Goal: Information Seeking & Learning: Find specific fact

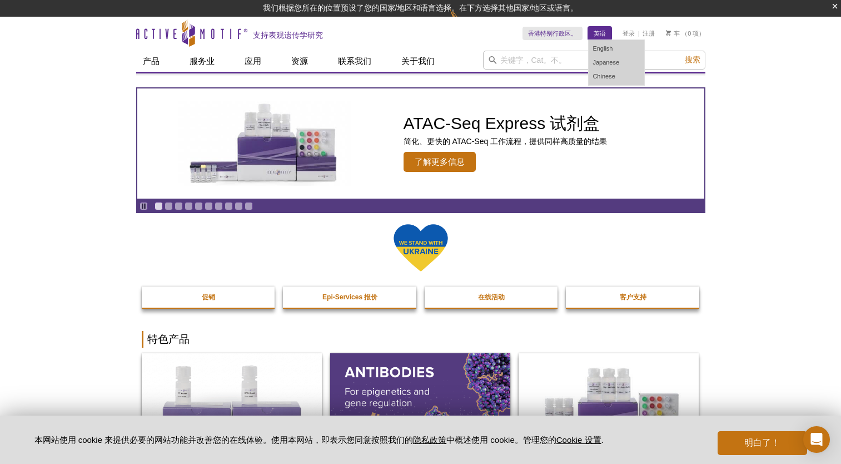
click at [602, 32] on link "英语" at bounding box center [599, 33] width 23 height 13
click at [604, 74] on link "Chinese" at bounding box center [617, 77] width 56 height 14
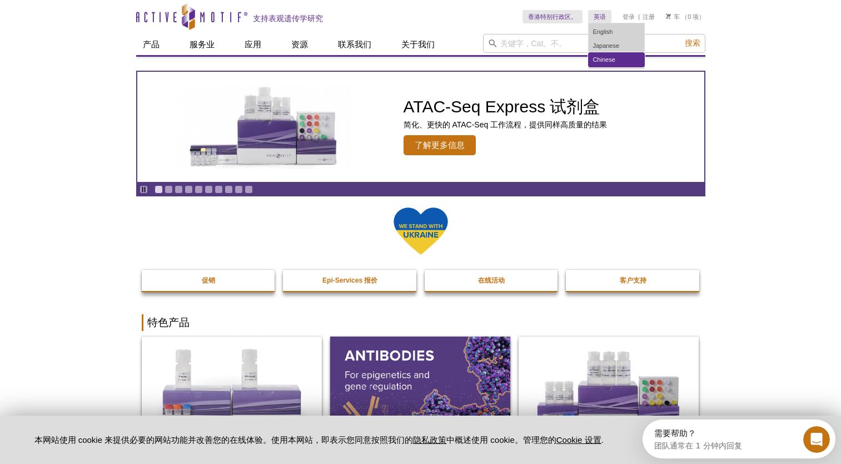
click at [602, 58] on link "Chinese" at bounding box center [617, 60] width 56 height 14
click at [601, 57] on link "Chinese" at bounding box center [617, 60] width 56 height 14
click at [616, 58] on link "Chinese" at bounding box center [617, 60] width 56 height 14
click at [617, 56] on link "Chinese" at bounding box center [617, 60] width 56 height 14
click at [596, 59] on link "Chinese" at bounding box center [617, 60] width 56 height 14
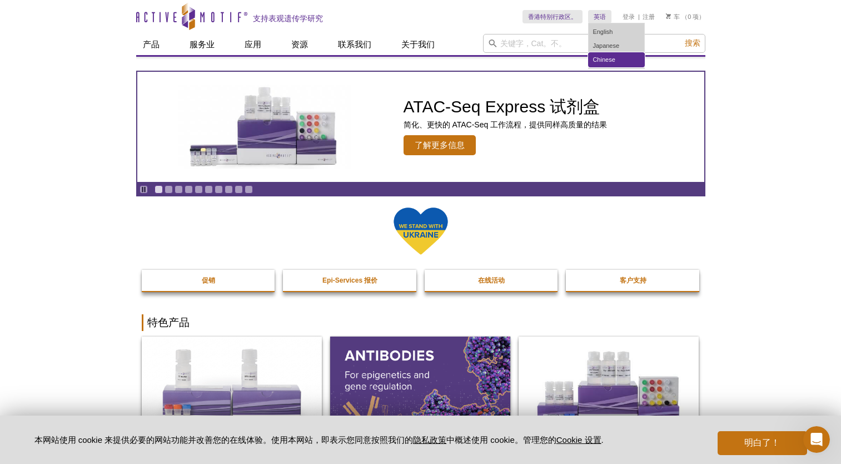
click at [596, 58] on link "Chinese" at bounding box center [617, 60] width 56 height 14
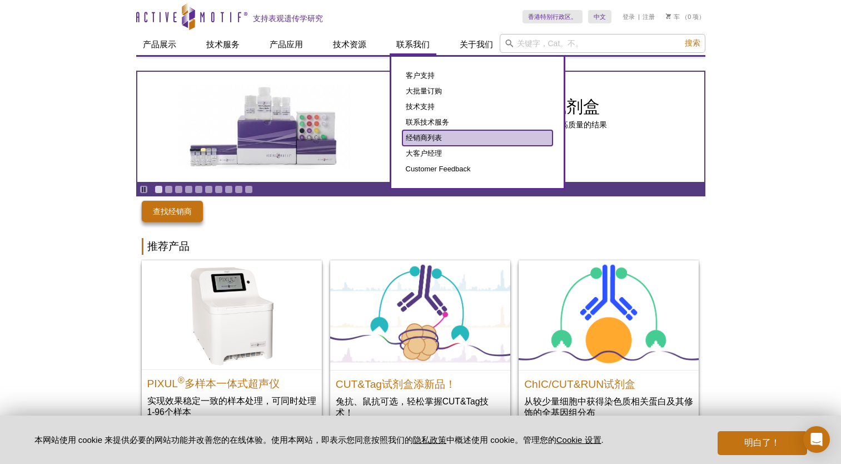
click at [435, 137] on link "经销商列表" at bounding box center [478, 138] width 150 height 16
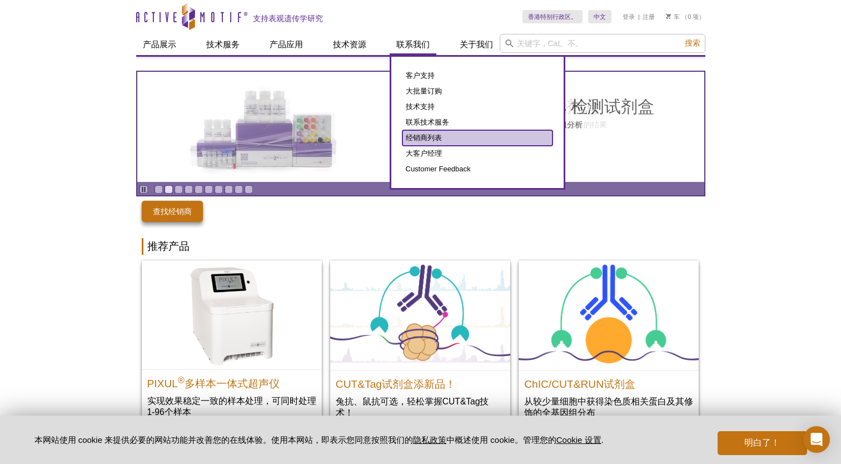
click at [411, 133] on link "经销商列表" at bounding box center [478, 138] width 150 height 16
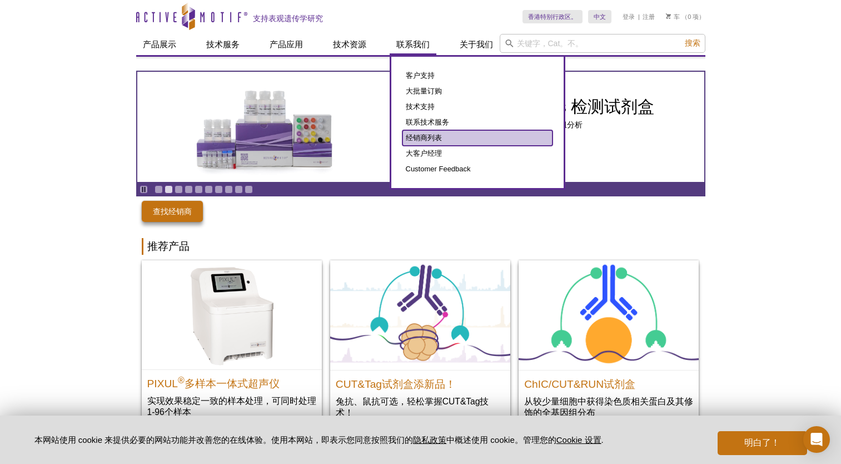
click at [429, 136] on link "经销商列表" at bounding box center [478, 138] width 150 height 16
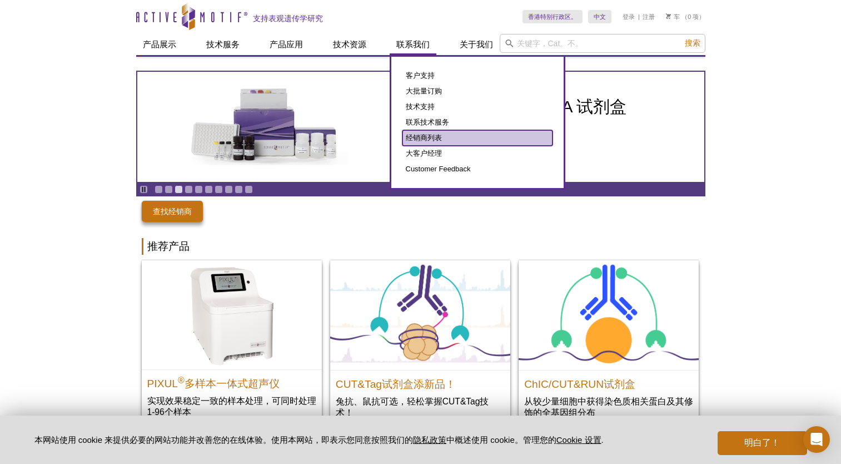
click at [424, 135] on link "经销商列表" at bounding box center [478, 138] width 150 height 16
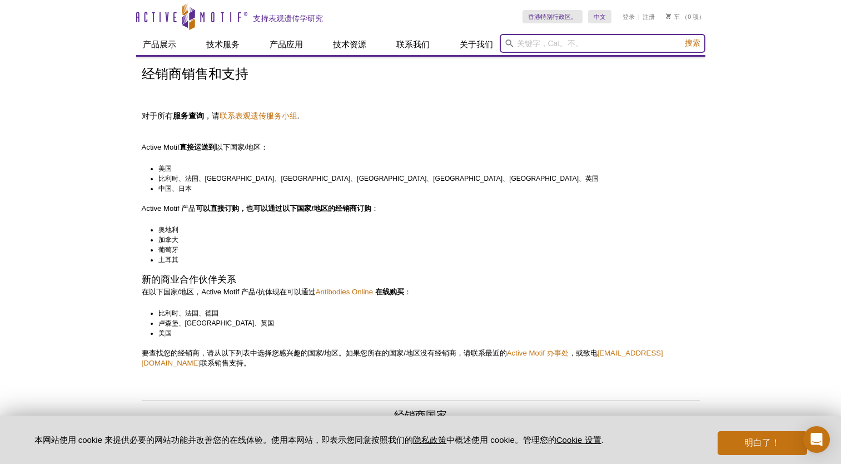
click at [562, 46] on input "search" at bounding box center [603, 43] width 206 height 19
type input "eEF2"
click at [682, 38] on button "搜索" at bounding box center [693, 43] width 22 height 11
